Goal: Navigation & Orientation: Find specific page/section

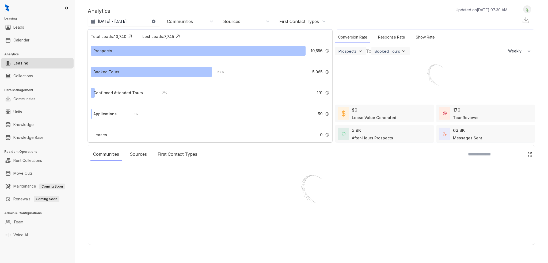
select select "******"
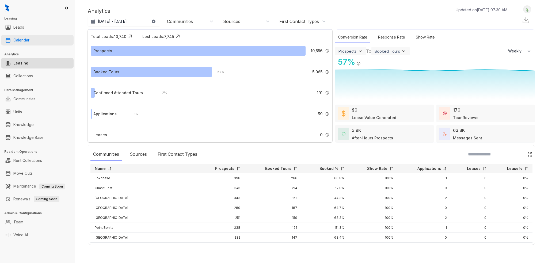
click at [29, 39] on link "Calendar" at bounding box center [21, 40] width 16 height 11
